Goal: Task Accomplishment & Management: Complete application form

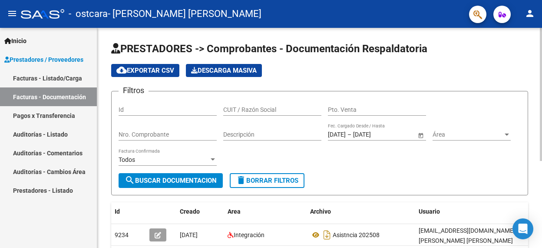
scroll to position [70, 0]
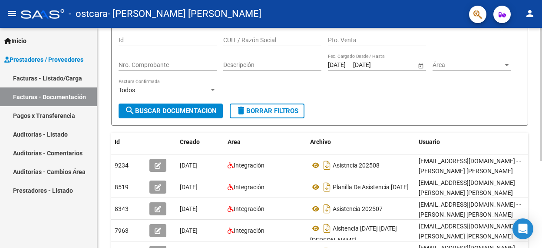
click at [534, 58] on div "PRESTADORES -> Comprobantes - Documentación Respaldatoria cloud_download Export…" at bounding box center [319, 136] width 445 height 357
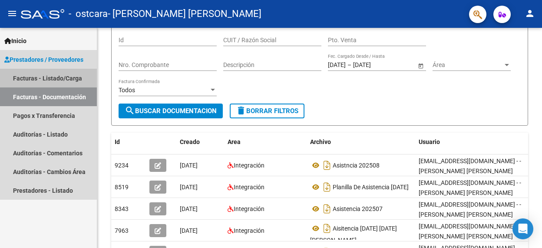
click at [70, 74] on link "Facturas - Listado/Carga" at bounding box center [48, 78] width 97 height 19
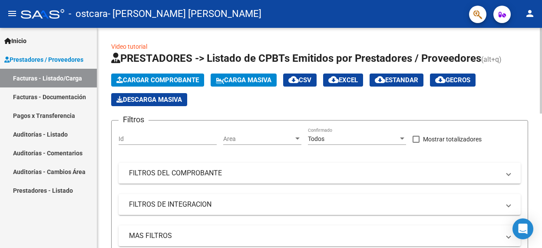
click at [178, 75] on button "Cargar Comprobante" at bounding box center [157, 79] width 93 height 13
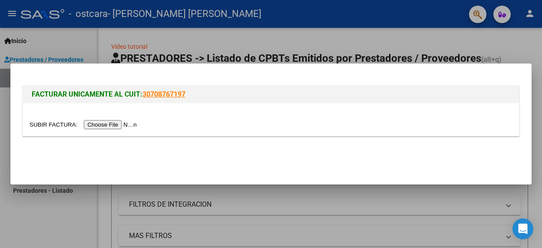
click at [133, 125] on input "file" at bounding box center [85, 124] width 110 height 9
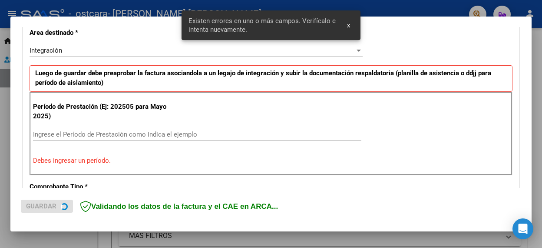
scroll to position [220, 0]
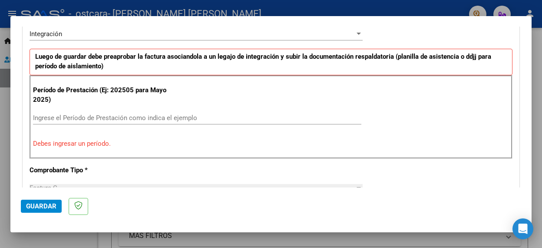
click at [97, 116] on input "Ingrese el Período de Prestación como indica el ejemplo" at bounding box center [197, 118] width 329 height 8
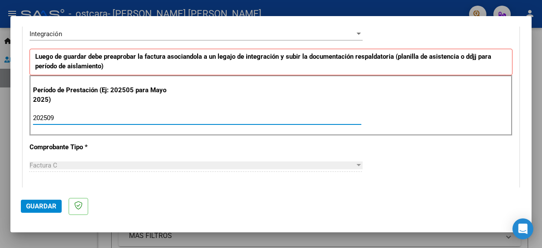
type input "202509"
click at [146, 147] on p "Comprobante Tipo *" at bounding box center [102, 147] width 145 height 10
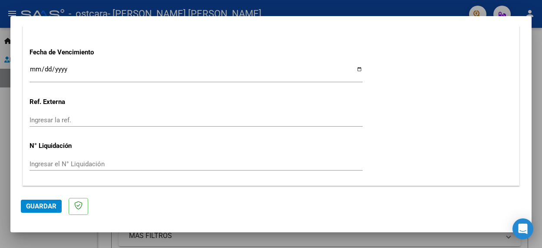
scroll to position [628, 0]
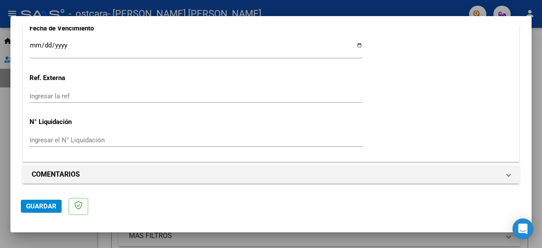
click at [31, 207] on span "Guardar" at bounding box center [41, 206] width 30 height 8
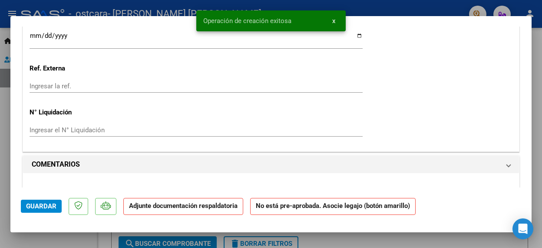
scroll to position [0, 0]
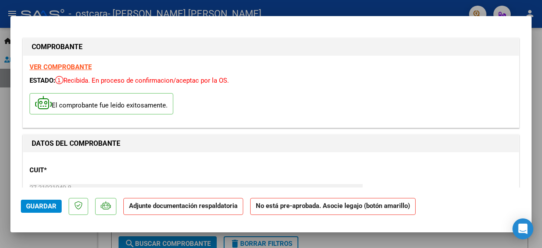
click at [219, 210] on p "Adjunte documentación respaldatoria" at bounding box center [183, 206] width 120 height 17
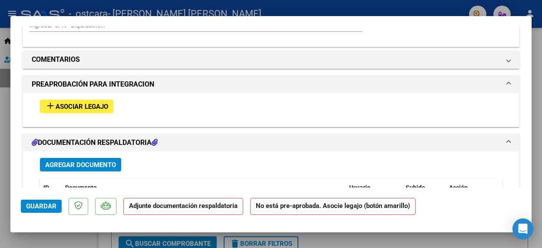
scroll to position [745, 0]
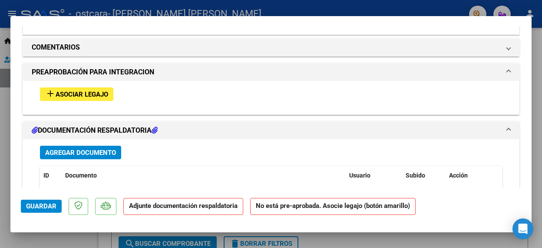
click at [110, 90] on button "add Asociar Legajo" at bounding box center [76, 93] width 73 height 13
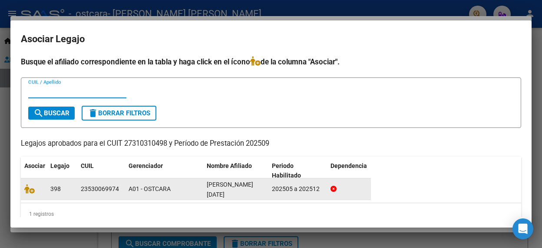
click at [151, 188] on div "A01 - OSTCARA" at bounding box center [164, 189] width 71 height 10
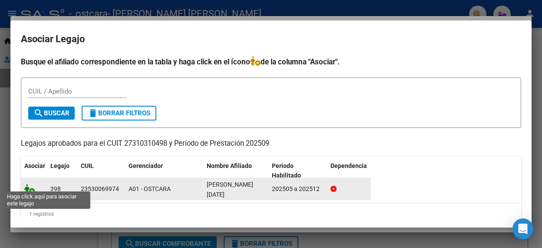
click at [29, 186] on icon at bounding box center [29, 189] width 10 height 10
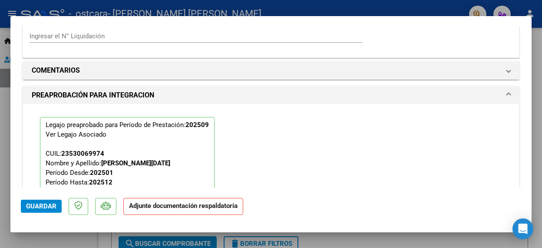
click at [301, 133] on div "Legajo preaprobado para Período de Prestación: 202509 Ver Legajo Asociado CUIL:…" at bounding box center [270, 173] width 475 height 139
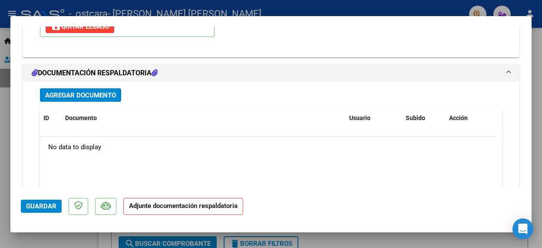
scroll to position [945, 0]
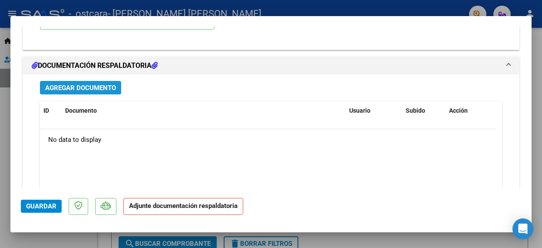
click at [99, 84] on span "Agregar Documento" at bounding box center [80, 88] width 71 height 8
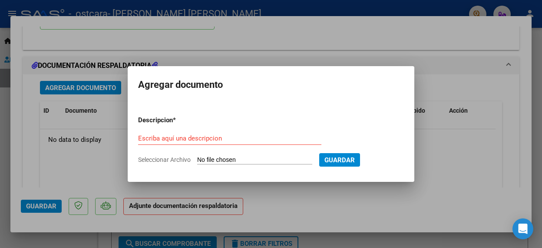
click at [220, 158] on input "Seleccionar Archivo" at bounding box center [254, 160] width 115 height 8
type input "C:\fakepath\WhatsApp Image [DATE] 21.34.15.jpeg"
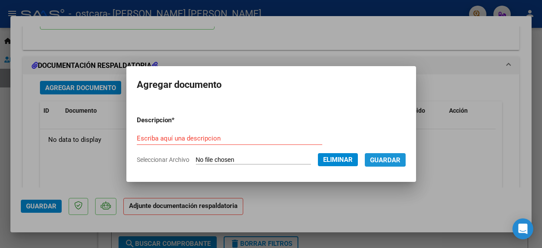
click at [391, 159] on span "Guardar" at bounding box center [385, 160] width 30 height 8
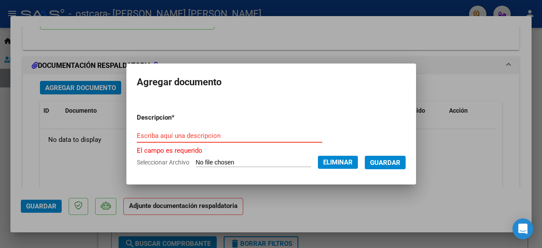
click at [214, 139] on input "Escriba aquí una descripcion" at bounding box center [230, 136] width 186 height 8
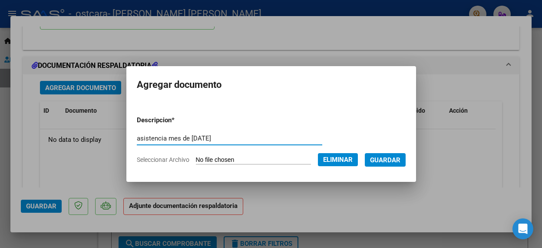
type input "asistencia mes de [DATE]"
click at [383, 157] on span "Guardar" at bounding box center [385, 160] width 30 height 8
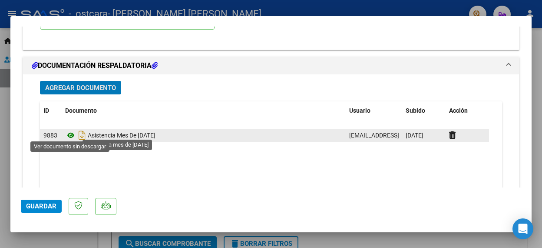
click at [71, 131] on icon at bounding box center [70, 135] width 11 height 10
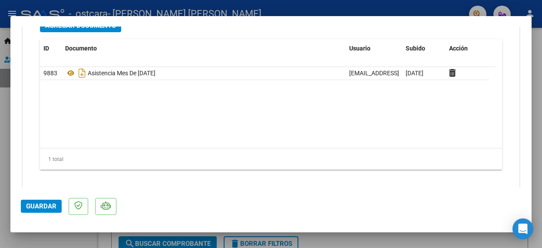
scroll to position [1013, 0]
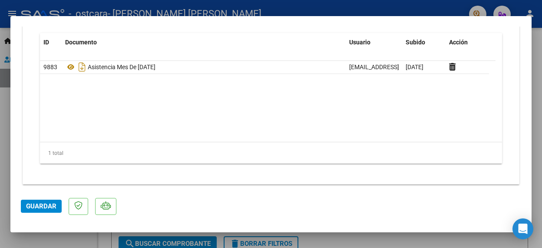
click at [291, 7] on div at bounding box center [271, 124] width 542 height 248
type input "$ 0,00"
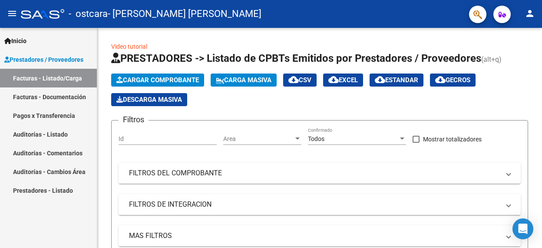
click at [68, 213] on div "Inicio Instructivos Contacto OS Prestadores / Proveedores Facturas - Listado/Ca…" at bounding box center [48, 138] width 97 height 220
click at [88, 217] on div "Inicio Instructivos Contacto OS Prestadores / Proveedores Facturas - Listado/Ca…" at bounding box center [48, 138] width 97 height 220
click at [70, 96] on link "Facturas - Documentación" at bounding box center [48, 96] width 97 height 19
